Goal: Task Accomplishment & Management: Use online tool/utility

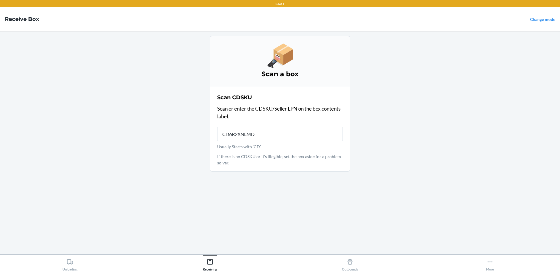
type input "CD6R2XNLMDD"
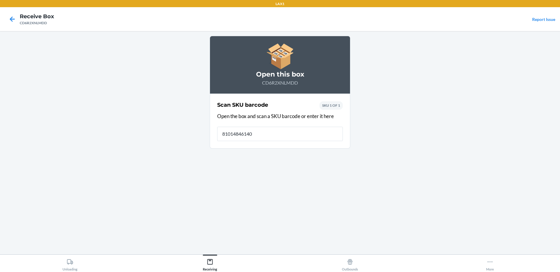
type input "810148461409"
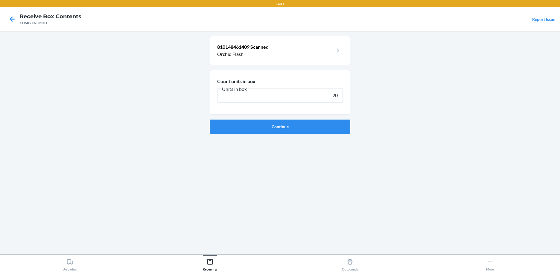
type input "200"
click button "Continue" at bounding box center [280, 127] width 141 height 14
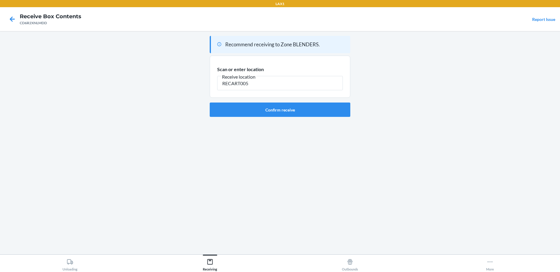
type input "RECART005"
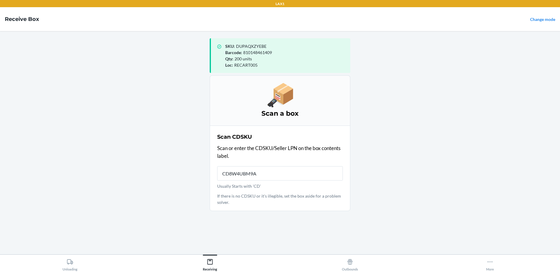
type input "CD8W4UBM9AJ"
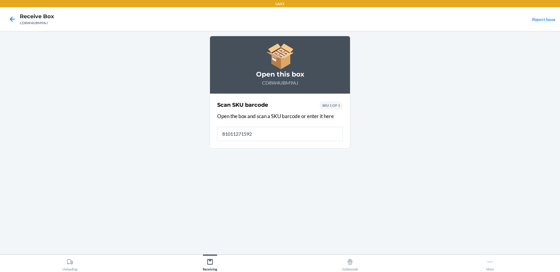
type input "810112715927"
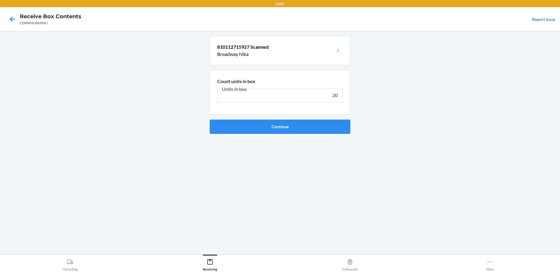
type input "200"
click button "Continue" at bounding box center [280, 127] width 141 height 14
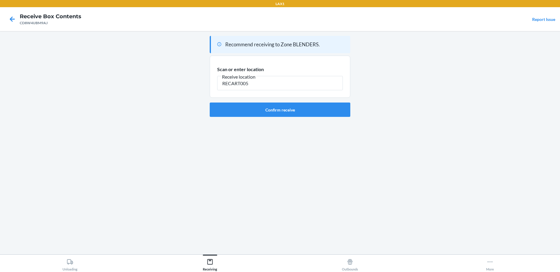
type input "RECART005"
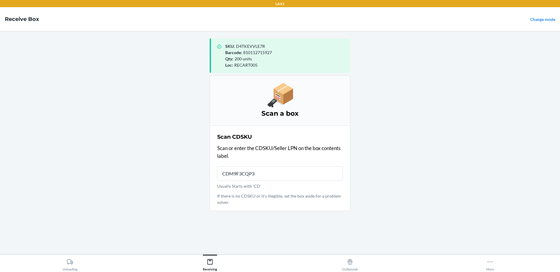
type input "CDM9F3CQP3L"
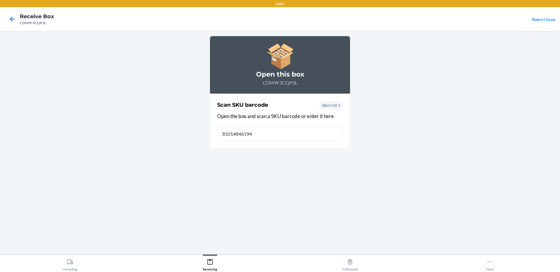
type input "810148461942"
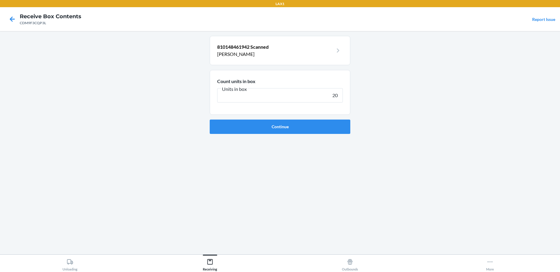
type input "200"
click button "Continue" at bounding box center [280, 127] width 141 height 14
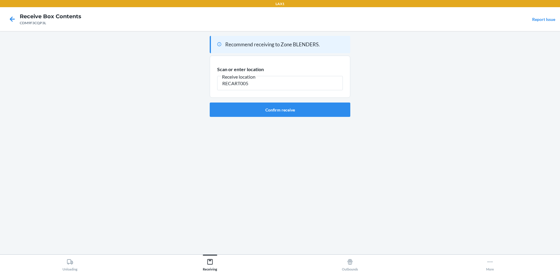
type input "RECART005"
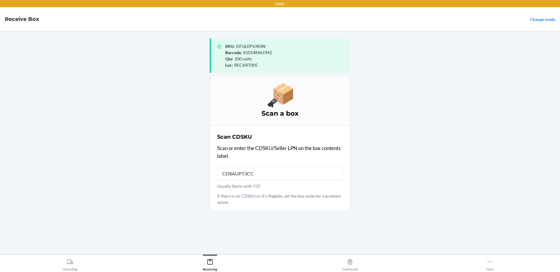
type input "CD8AUPT3CC6"
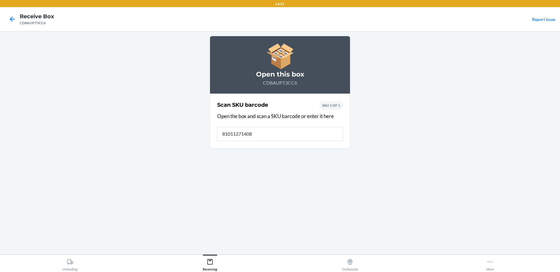
type input "810112714081"
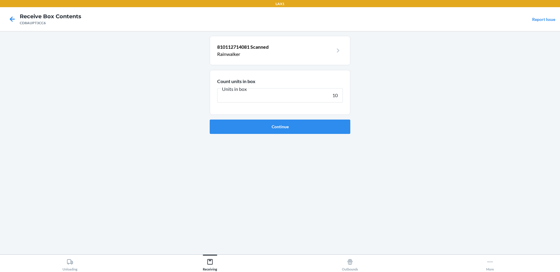
type input "100"
click button "Continue" at bounding box center [280, 127] width 141 height 14
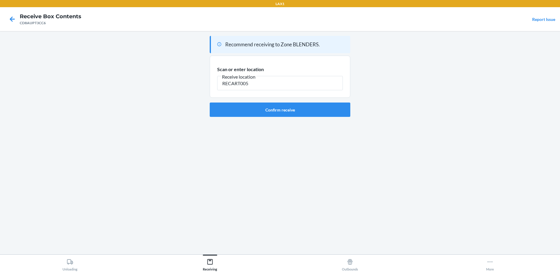
type input "RECART005"
